Goal: Task Accomplishment & Management: Complete application form

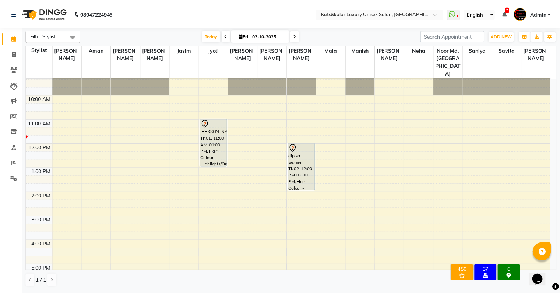
scroll to position [7, 0]
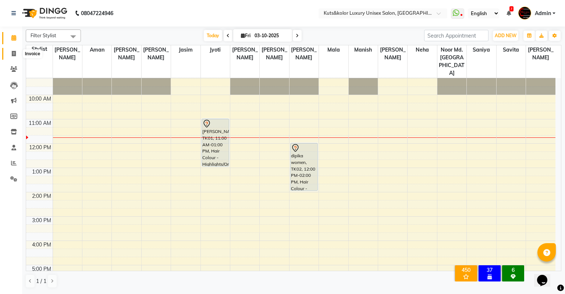
click at [15, 53] on icon at bounding box center [14, 54] width 4 height 6
select select "4172"
select select "service"
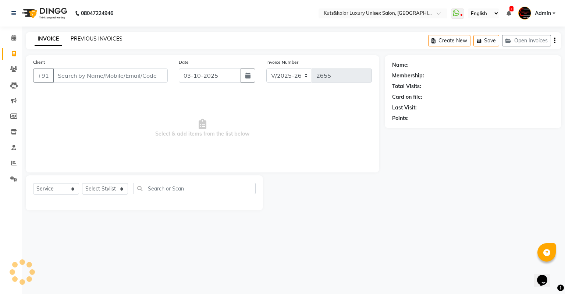
click at [105, 36] on link "PREVIOUS INVOICES" at bounding box center [97, 38] width 52 height 7
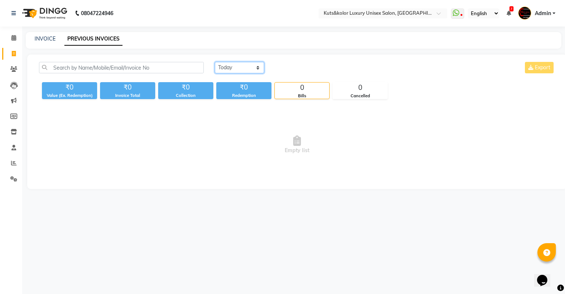
click at [237, 62] on select "[DATE] [DATE] Custom Range" at bounding box center [239, 67] width 49 height 11
select select "range"
click at [215, 62] on select "[DATE] [DATE] Custom Range" at bounding box center [239, 67] width 49 height 11
click at [308, 68] on input "03-10-2025" at bounding box center [300, 68] width 52 height 10
select select "10"
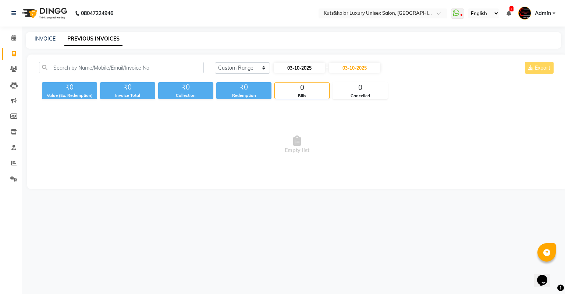
select select "2025"
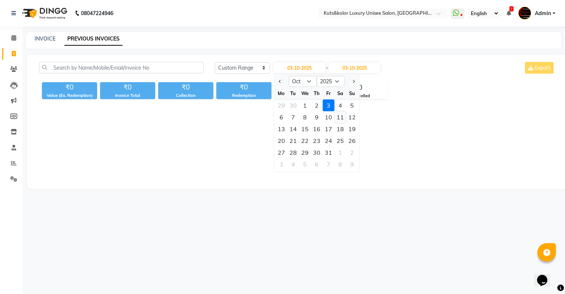
click at [338, 117] on div "11" at bounding box center [341, 117] width 12 height 12
type input "[DATE]"
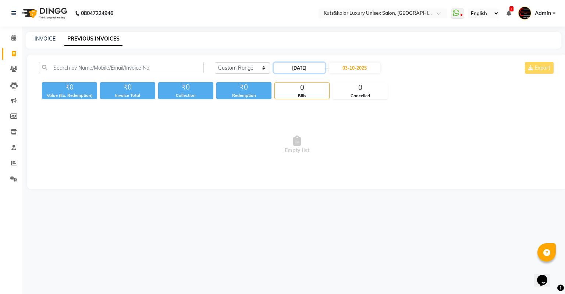
click at [297, 68] on input "[DATE]" at bounding box center [300, 68] width 52 height 10
select select "10"
select select "2025"
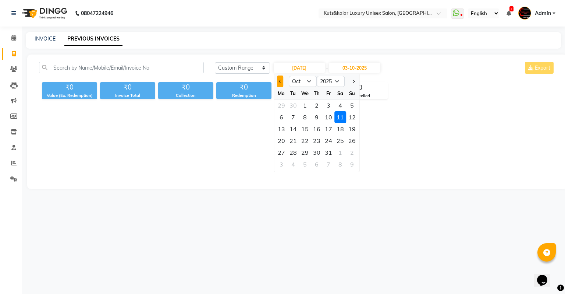
click at [279, 83] on button "Previous month" at bounding box center [280, 81] width 6 height 12
select select "9"
click at [314, 116] on div "11" at bounding box center [317, 117] width 12 height 12
type input "[DATE]"
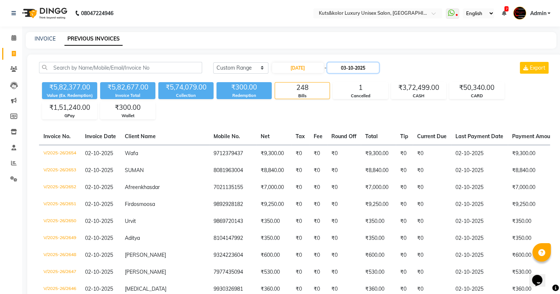
click at [349, 69] on input "03-10-2025" at bounding box center [353, 68] width 52 height 10
select select "10"
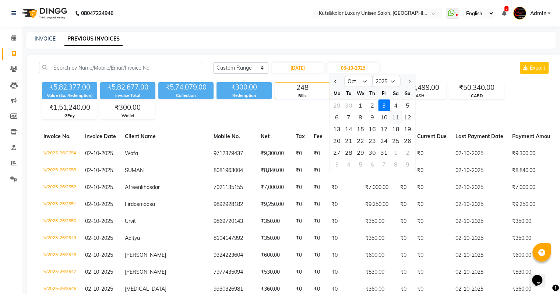
click at [390, 115] on div "11" at bounding box center [396, 117] width 12 height 12
type input "[DATE]"
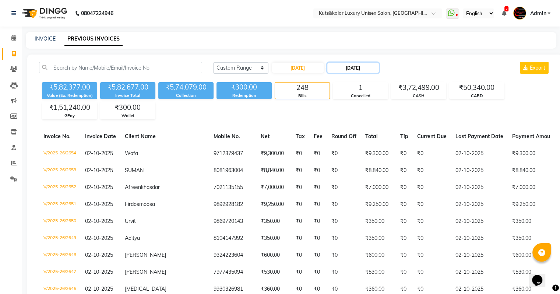
click at [358, 67] on input "[DATE]" at bounding box center [353, 68] width 52 height 10
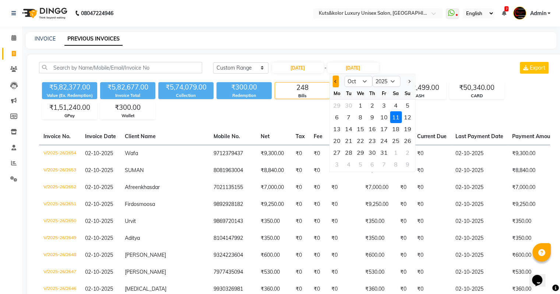
click at [335, 81] on span "Previous month" at bounding box center [335, 81] width 3 height 3
select select "9"
click at [368, 116] on div "11" at bounding box center [372, 117] width 12 height 12
type input "[DATE]"
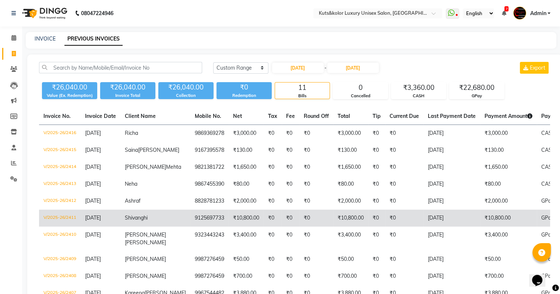
click at [190, 226] on td "9125697733" at bounding box center [209, 217] width 38 height 17
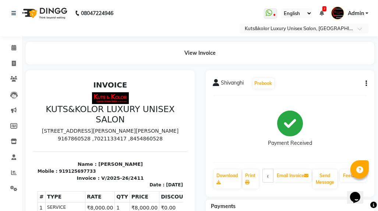
drag, startPoint x: 172, startPoint y: 92, endPoint x: 370, endPoint y: -35, distance: 235.2
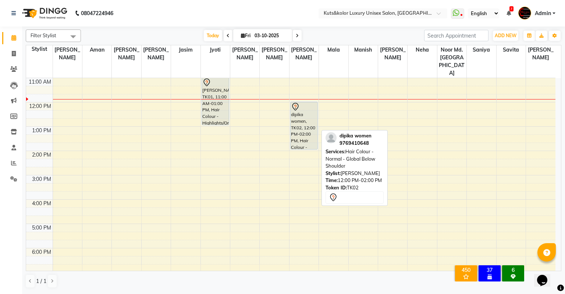
click at [299, 102] on icon at bounding box center [295, 106] width 9 height 9
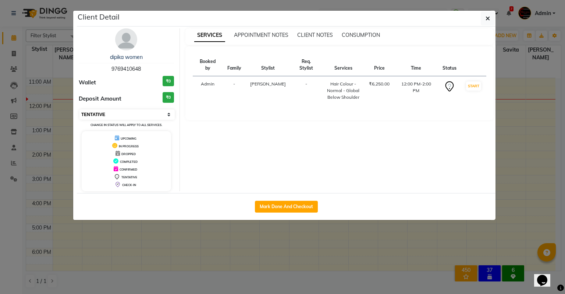
click at [133, 113] on select "Select IN SERVICE CONFIRMED TENTATIVE CHECK IN MARK DONE DROPPED UPCOMING" at bounding box center [127, 114] width 95 height 10
select select "2"
click at [80, 109] on select "Select IN SERVICE CONFIRMED TENTATIVE CHECK IN MARK DONE DROPPED UPCOMING" at bounding box center [127, 114] width 95 height 10
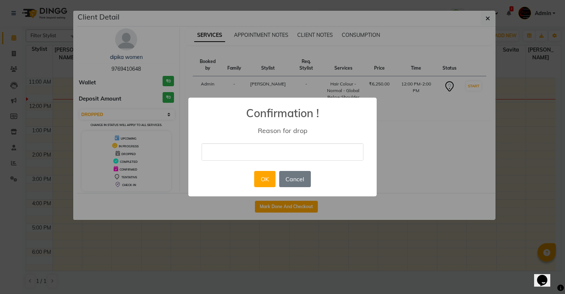
click at [215, 151] on input "text" at bounding box center [283, 151] width 162 height 17
type input "wrong"
click at [263, 180] on button "OK" at bounding box center [264, 179] width 21 height 16
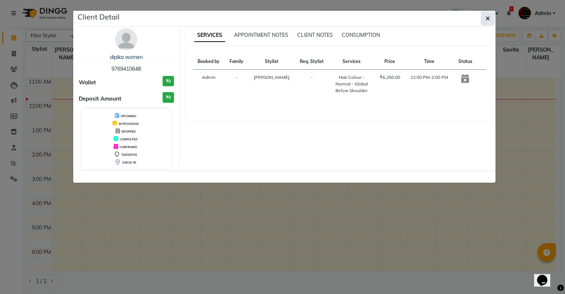
click at [489, 16] on icon "button" at bounding box center [488, 18] width 4 height 6
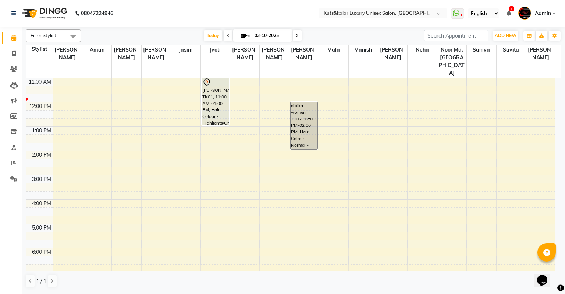
click at [297, 36] on icon at bounding box center [297, 35] width 3 height 4
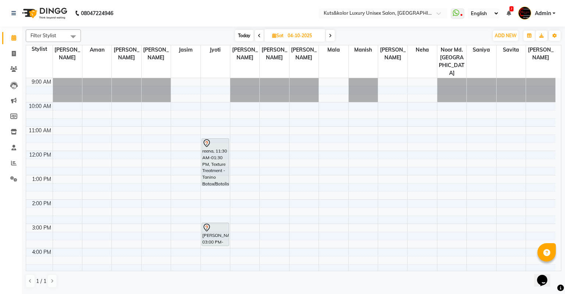
click at [331, 31] on span at bounding box center [330, 35] width 9 height 11
type input "05-10-2025"
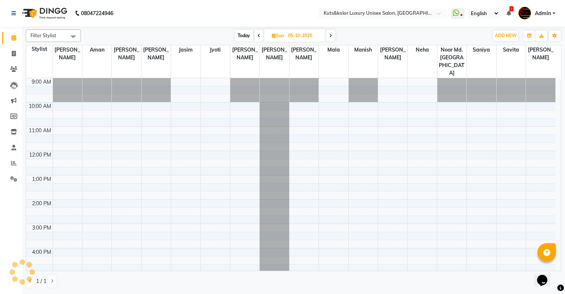
scroll to position [49, 0]
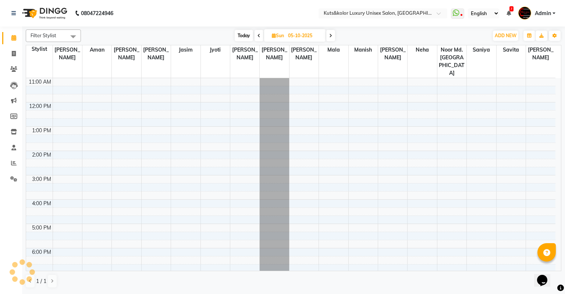
click at [310, 35] on input "05-10-2025" at bounding box center [304, 35] width 37 height 11
select select "10"
select select "2025"
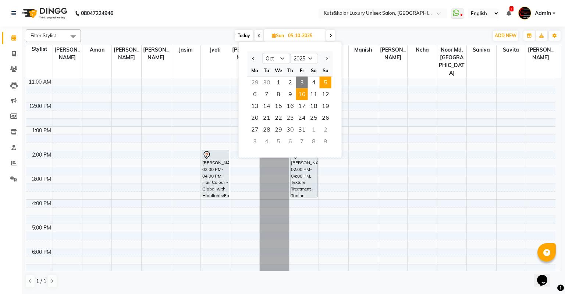
click at [301, 93] on span "10" at bounding box center [302, 94] width 12 height 12
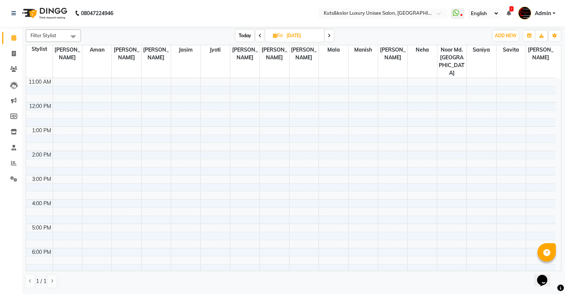
click at [330, 35] on icon at bounding box center [329, 35] width 3 height 4
type input "[DATE]"
click at [214, 161] on div "9:00 AM 10:00 AM 11:00 AM 12:00 PM 1:00 PM 2:00 PM 3:00 PM 4:00 PM 5:00 PM 6:00…" at bounding box center [291, 186] width 530 height 315
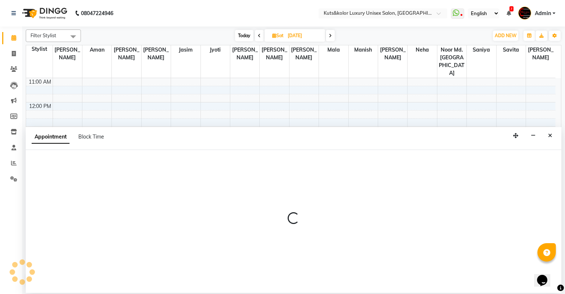
select select "22535"
select select "tentative"
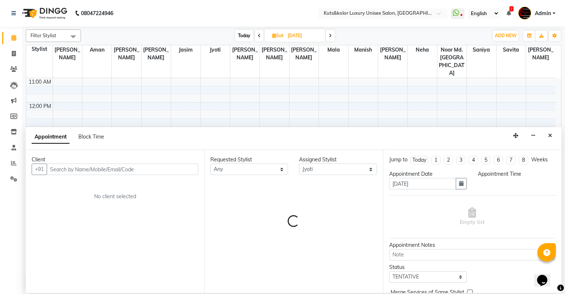
drag, startPoint x: 214, startPoint y: 161, endPoint x: 125, endPoint y: 161, distance: 88.4
select select "900"
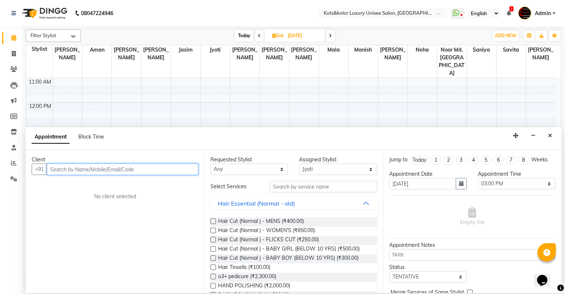
click at [62, 172] on input "text" at bounding box center [123, 168] width 152 height 11
type input "7506191716"
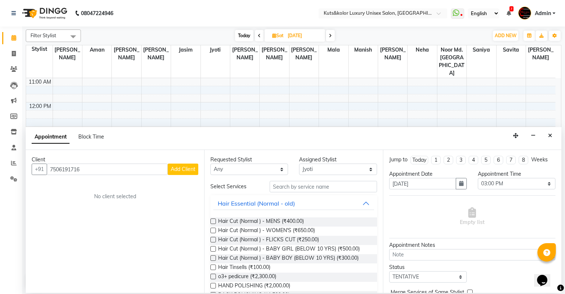
click at [183, 170] on span "Add Client" at bounding box center [183, 169] width 25 height 7
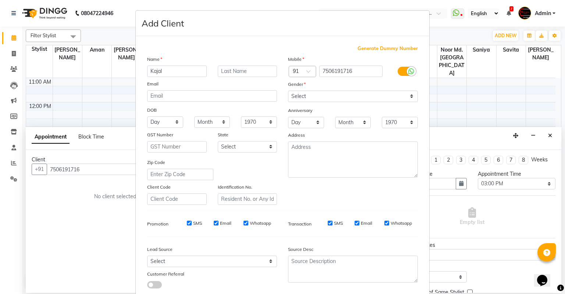
type input "Kajal"
click at [297, 95] on select "Select Male Female Other Prefer Not To Say" at bounding box center [353, 96] width 130 height 11
select select "female"
click at [288, 91] on select "Select Male Female Other Prefer Not To Say" at bounding box center [353, 96] width 130 height 11
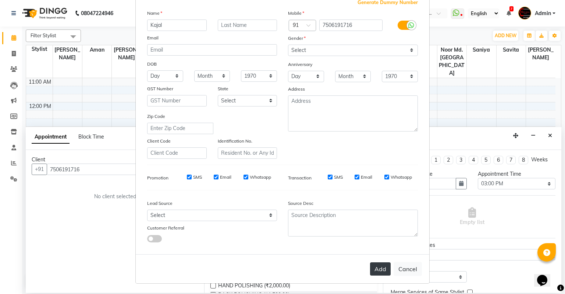
click at [377, 267] on button "Add" at bounding box center [380, 268] width 21 height 13
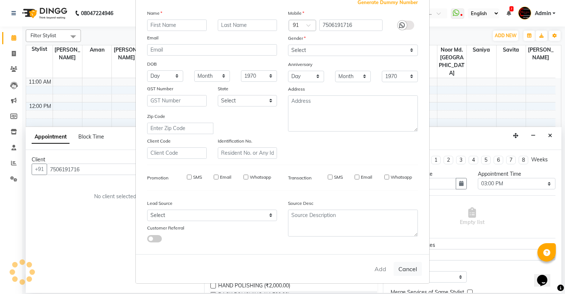
select select
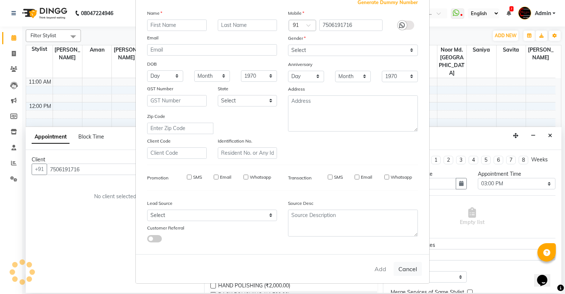
select select
checkbox input "false"
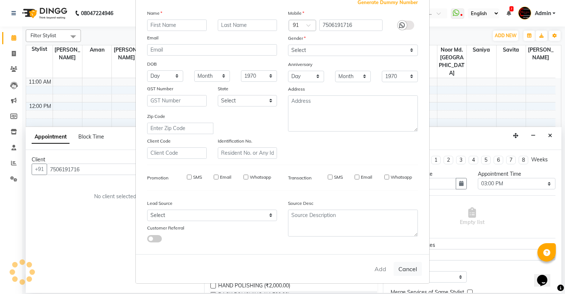
checkbox input "false"
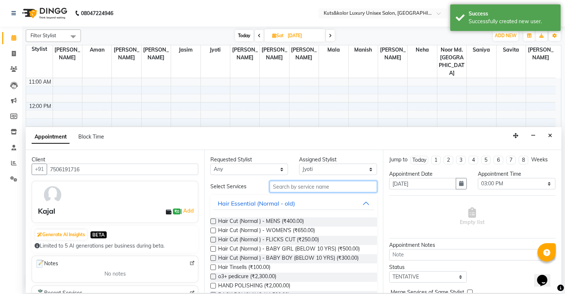
click at [300, 183] on input "text" at bounding box center [323, 186] width 107 height 11
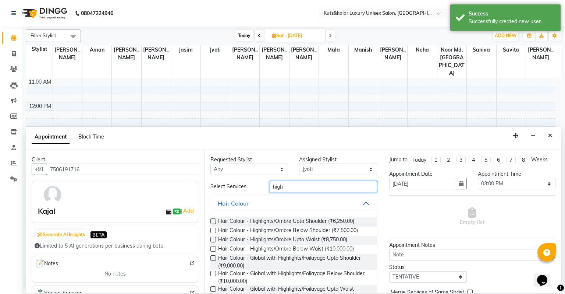
type input "high"
click at [214, 257] on label at bounding box center [214, 258] width 6 height 6
click at [214, 257] on input "checkbox" at bounding box center [213, 258] width 5 height 5
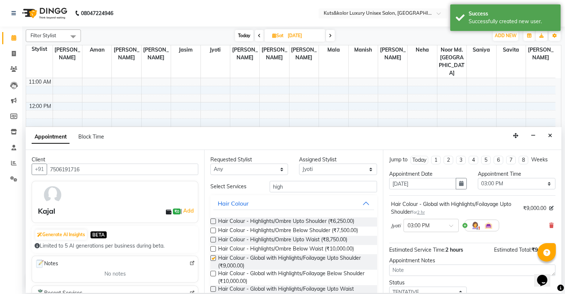
checkbox input "false"
drag, startPoint x: 556, startPoint y: 265, endPoint x: 1096, endPoint y: 525, distance: 599.5
click at [555, 267] on div "Opens Chat This icon Opens the chat window." at bounding box center [546, 267] width 18 height 0
click at [562, 260] on div "Filter Stylist Select All Abhinav Aman Arif Divya pujari Jasim Jyoti Jyoti Jais…" at bounding box center [293, 160] width 543 height 266
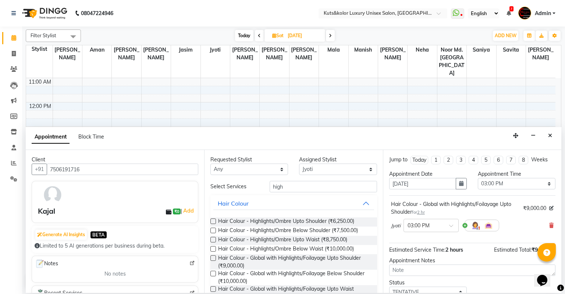
scroll to position [51, 0]
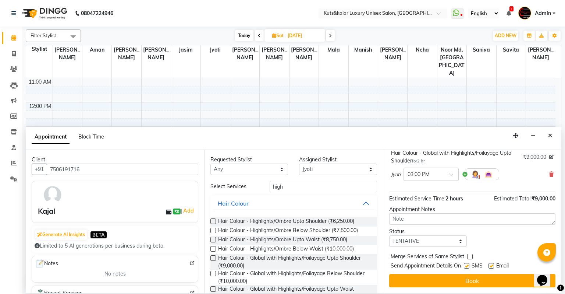
click at [468, 264] on label at bounding box center [467, 266] width 6 height 6
click at [468, 264] on input "checkbox" at bounding box center [466, 266] width 5 height 5
checkbox input "false"
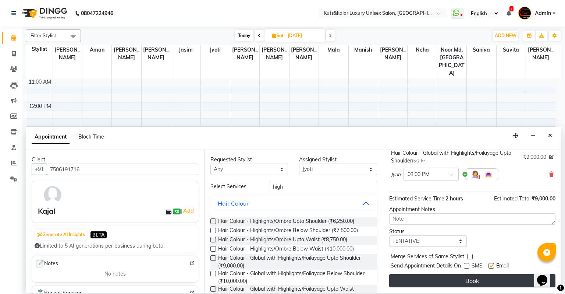
click at [472, 285] on button "Book" at bounding box center [472, 280] width 166 height 13
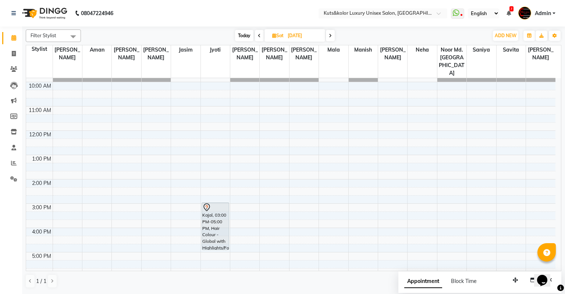
scroll to position [0, 0]
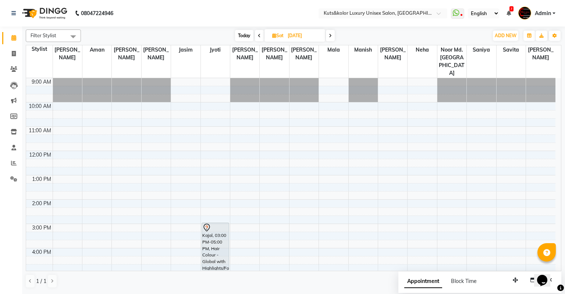
click at [248, 34] on span "Today" at bounding box center [244, 35] width 18 height 11
type input "03-10-2025"
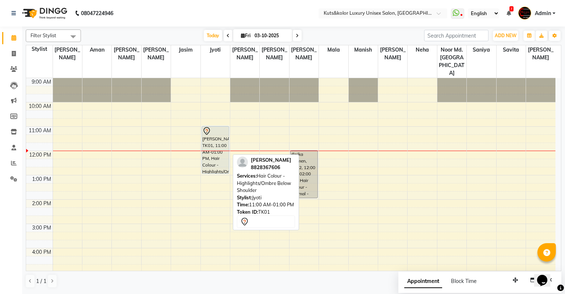
click at [215, 126] on div "[PERSON_NAME], TK01, 11:00 AM-01:00 PM, Hair Colour - Highlights/Ombre Below Sh…" at bounding box center [215, 149] width 27 height 47
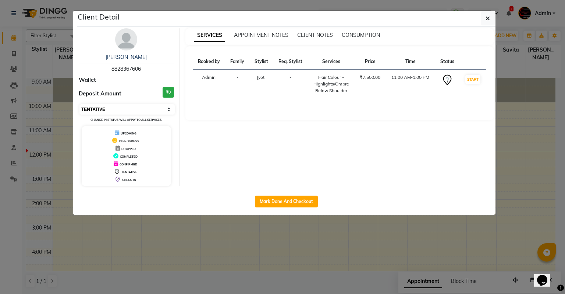
click at [156, 108] on select "Select IN SERVICE CONFIRMED TENTATIVE CHECK IN MARK DONE DROPPED UPCOMING" at bounding box center [127, 109] width 95 height 10
select select "2"
click at [80, 104] on select "Select IN SERVICE CONFIRMED TENTATIVE CHECK IN MARK DONE DROPPED UPCOMING" at bounding box center [127, 109] width 95 height 10
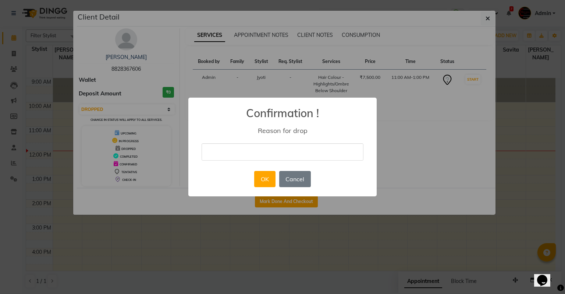
click at [225, 149] on input "text" at bounding box center [283, 151] width 162 height 17
type input "wrong"
click at [258, 176] on button "OK" at bounding box center [264, 179] width 21 height 16
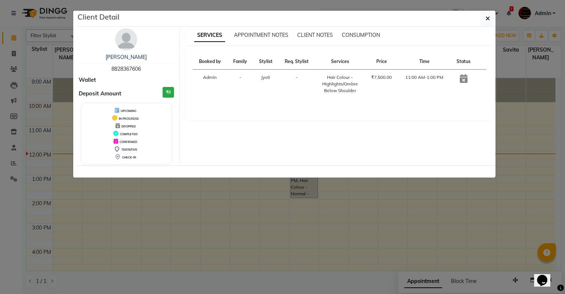
click at [258, 176] on div at bounding box center [286, 171] width 419 height 12
click at [483, 18] on button "button" at bounding box center [488, 18] width 14 height 14
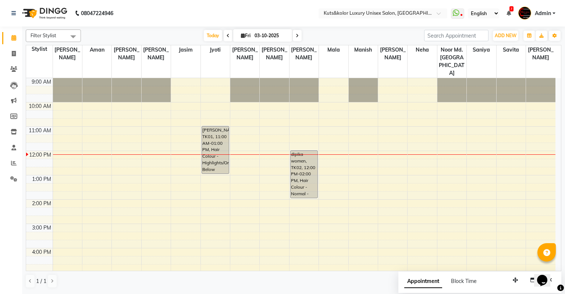
click at [296, 35] on icon at bounding box center [297, 35] width 3 height 4
type input "04-10-2025"
